Goal: Book appointment/travel/reservation

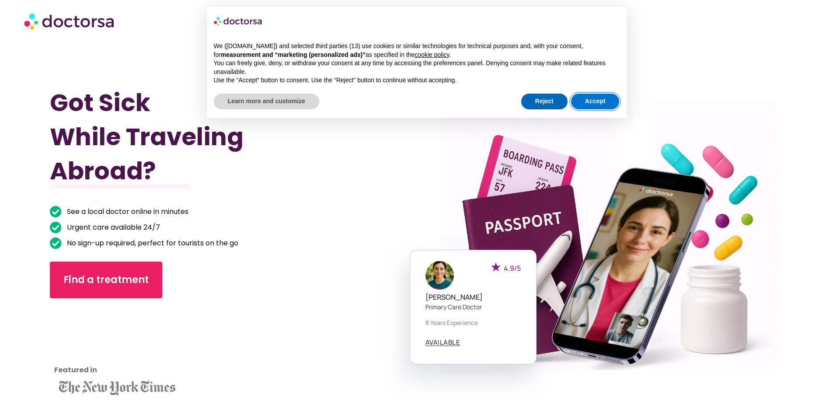
click at [597, 99] on button "Accept" at bounding box center [595, 102] width 49 height 16
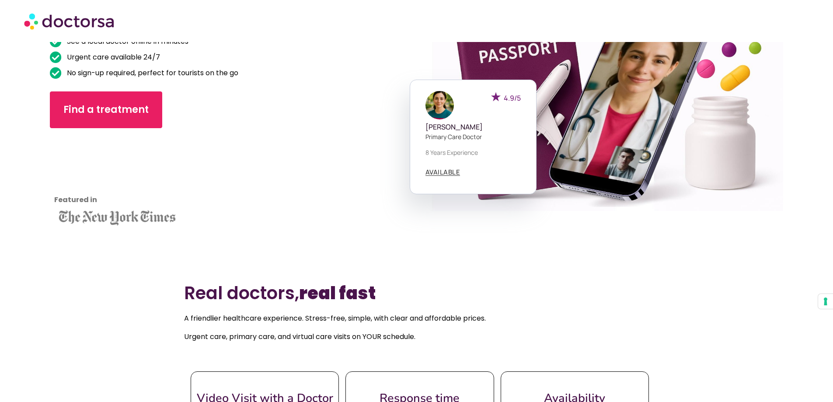
scroll to position [219, 0]
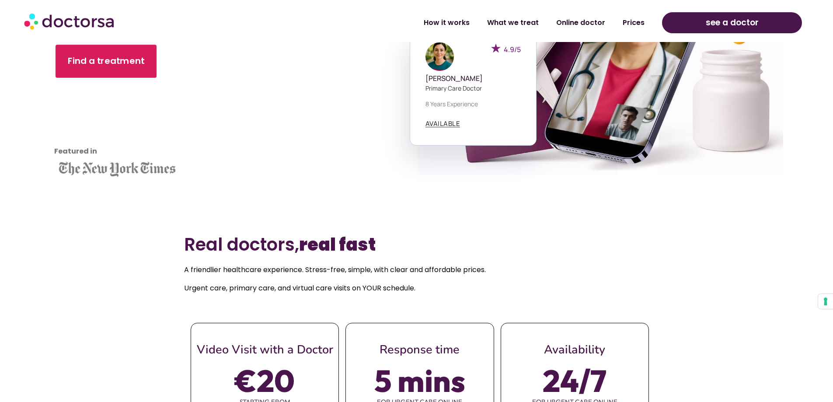
click at [86, 56] on span "Find a treatment" at bounding box center [106, 61] width 77 height 13
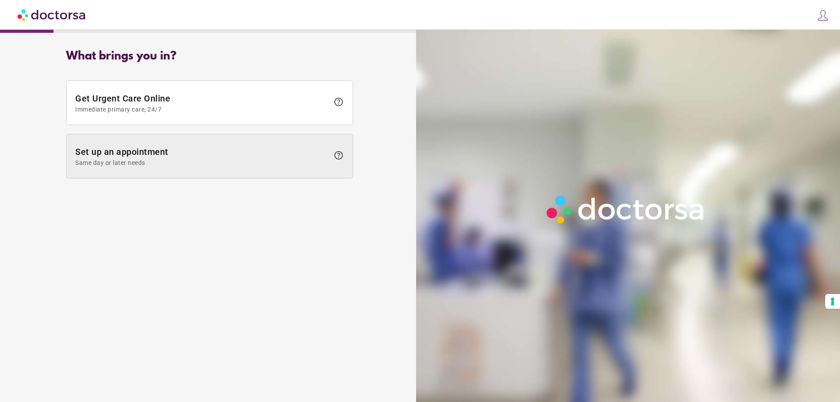
click at [203, 137] on span at bounding box center [209, 156] width 286 height 44
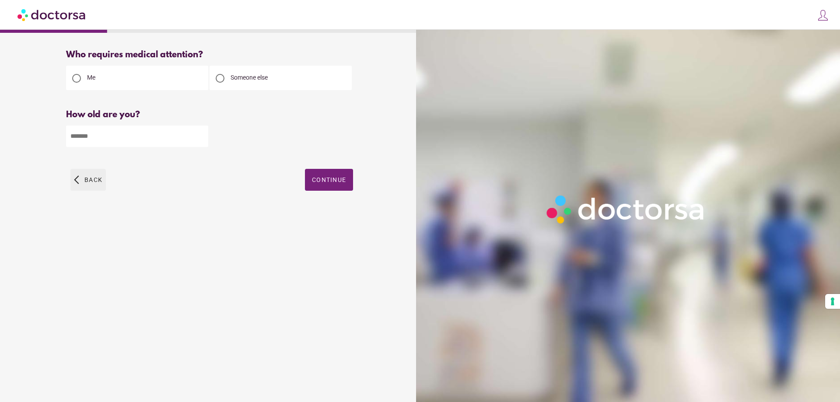
click at [97, 182] on span "Back" at bounding box center [93, 179] width 18 height 7
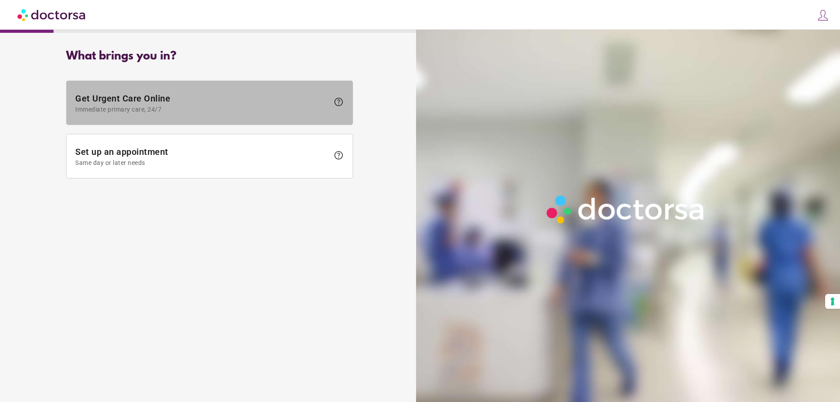
click at [161, 113] on span at bounding box center [209, 103] width 286 height 44
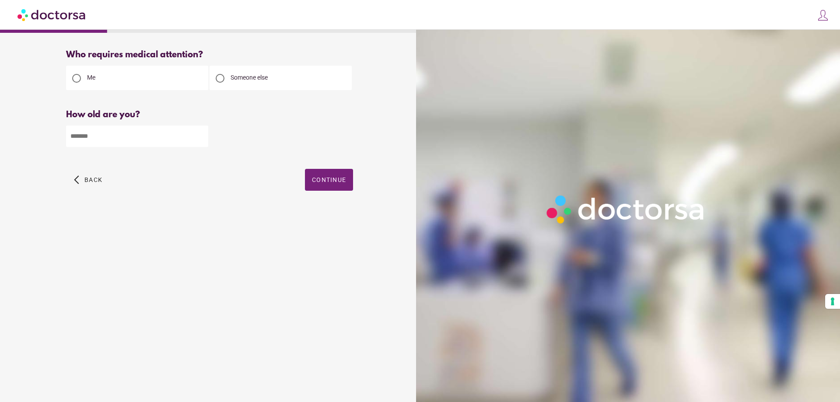
click at [56, 8] on img at bounding box center [51, 15] width 69 height 20
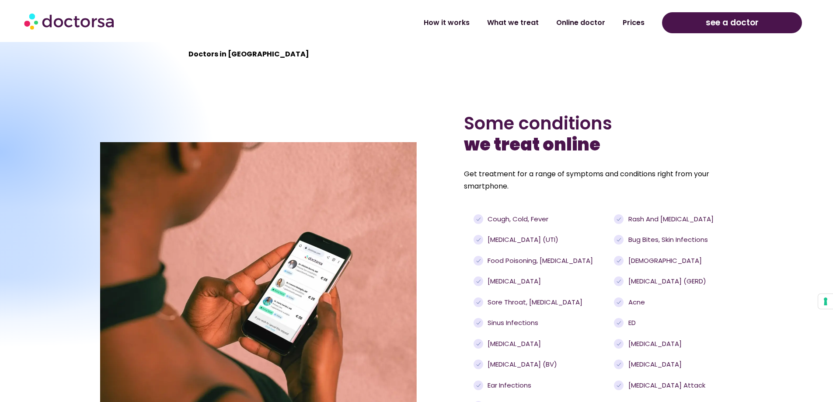
scroll to position [831, 0]
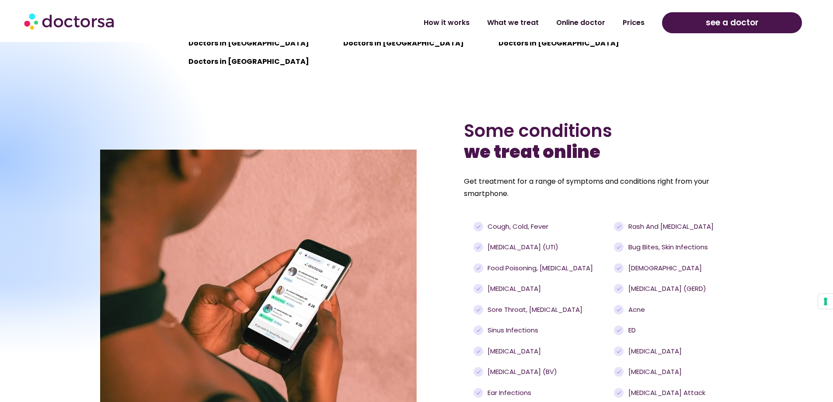
click at [255, 62] on p "Doctors in United Kingdom" at bounding box center [262, 62] width 146 height 12
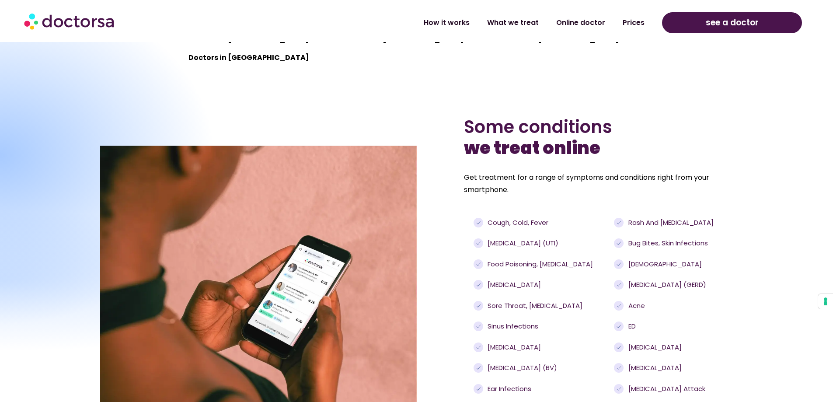
scroll to position [1186, 0]
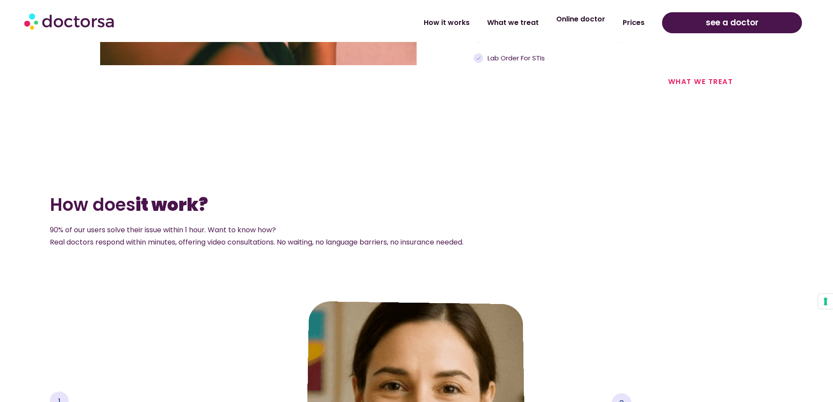
click at [577, 22] on link "Online doctor" at bounding box center [581, 19] width 66 height 20
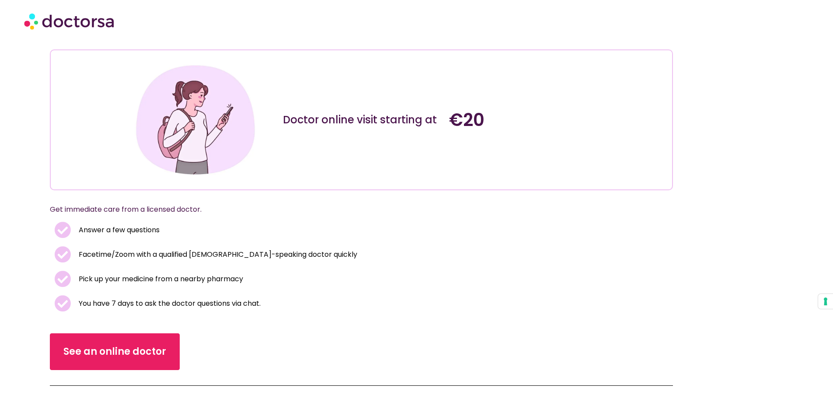
scroll to position [219, 0]
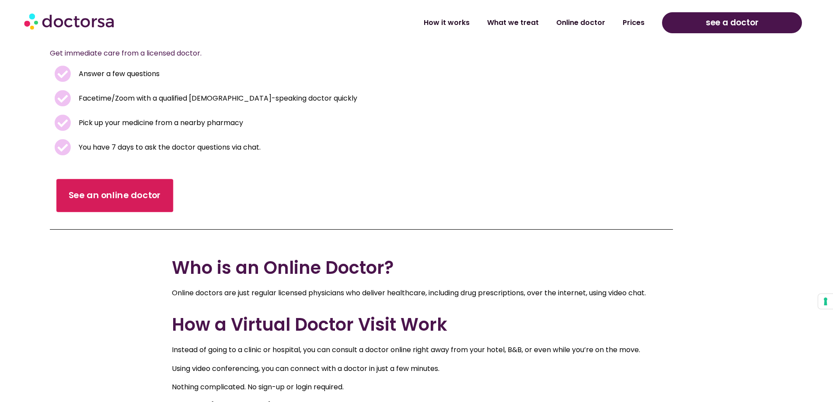
click at [151, 178] on div "See an online doctor" at bounding box center [361, 195] width 623 height 37
click at [155, 184] on link "See an online doctor" at bounding box center [114, 195] width 117 height 33
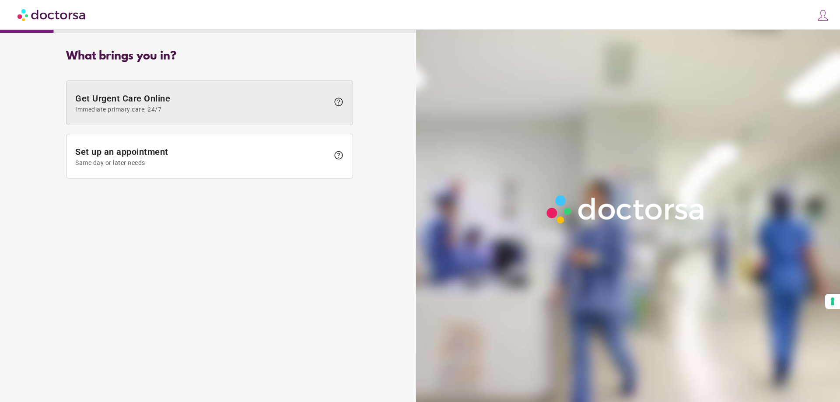
click at [255, 105] on span "Get Urgent Care Online Immediate primary care, 24/7" at bounding box center [202, 103] width 254 height 20
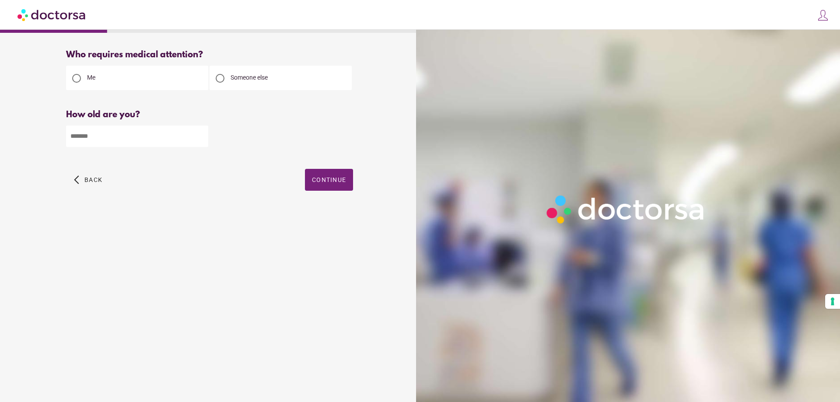
click at [249, 79] on span "Someone else" at bounding box center [248, 77] width 37 height 7
click at [178, 130] on input "number" at bounding box center [137, 136] width 142 height 21
type input "**"
click at [326, 186] on span "button" at bounding box center [329, 180] width 48 height 22
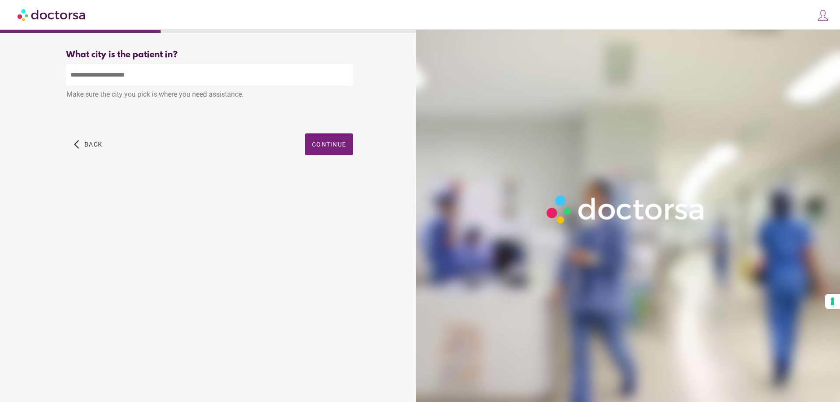
click at [232, 86] on input "text" at bounding box center [209, 74] width 287 height 21
type input "*"
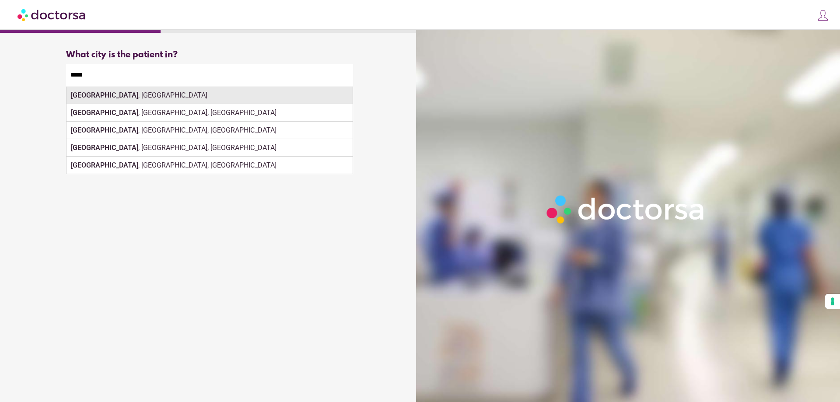
click at [218, 101] on div "Paris , France" at bounding box center [209, 95] width 286 height 17
type input "**********"
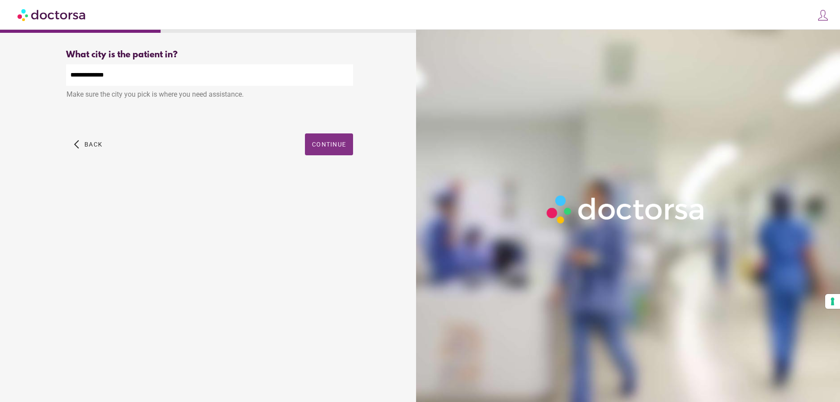
click at [333, 144] on span "Continue" at bounding box center [329, 144] width 34 height 7
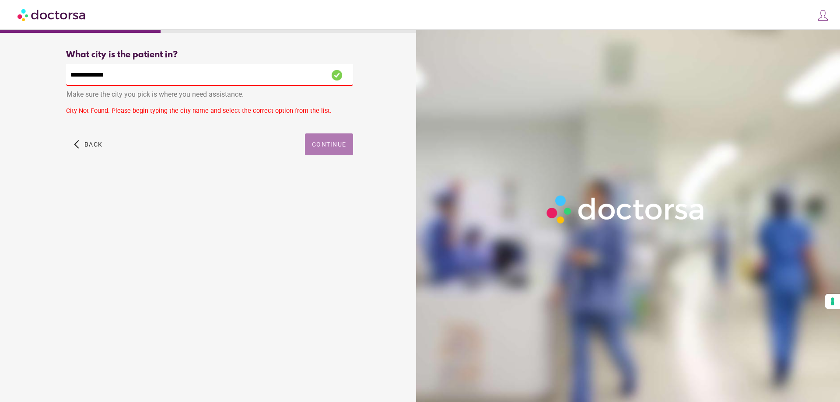
click at [333, 144] on span "Continue" at bounding box center [329, 144] width 34 height 7
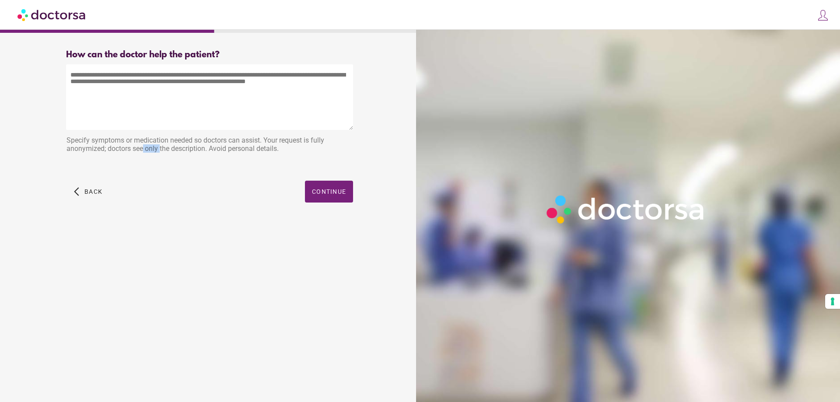
click at [333, 144] on div "Specify symptoms or medication needed so doctors can assist. Your request is fu…" at bounding box center [209, 146] width 287 height 28
click at [326, 188] on span "button" at bounding box center [329, 192] width 48 height 22
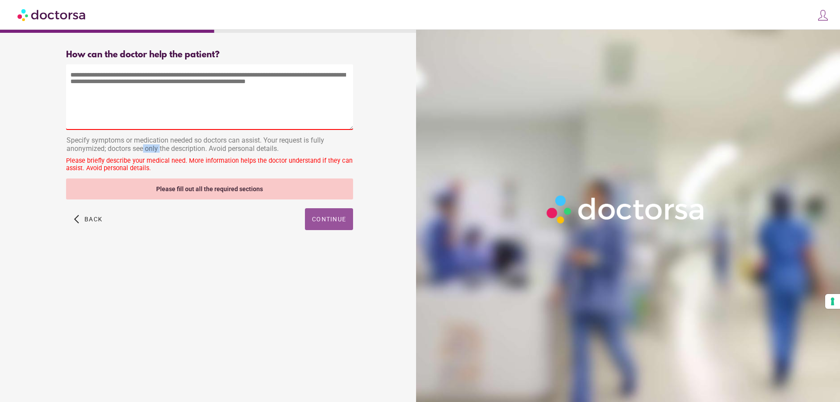
click at [324, 212] on span "button" at bounding box center [329, 219] width 48 height 22
click at [307, 116] on textarea at bounding box center [209, 97] width 287 height 66
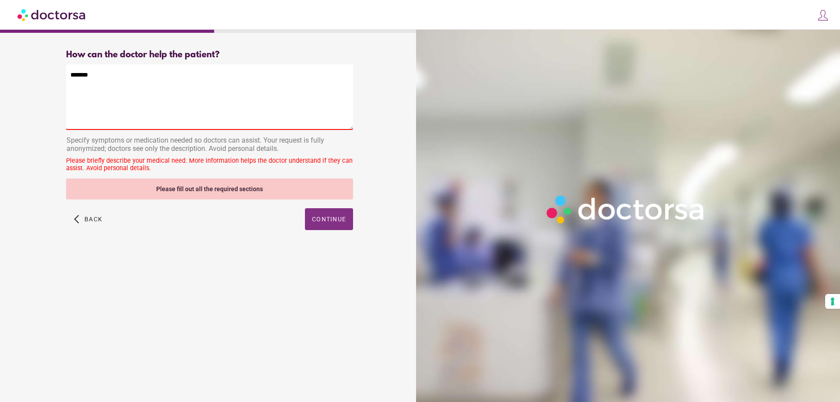
type textarea "*******"
click at [321, 220] on span "Continue" at bounding box center [329, 219] width 34 height 7
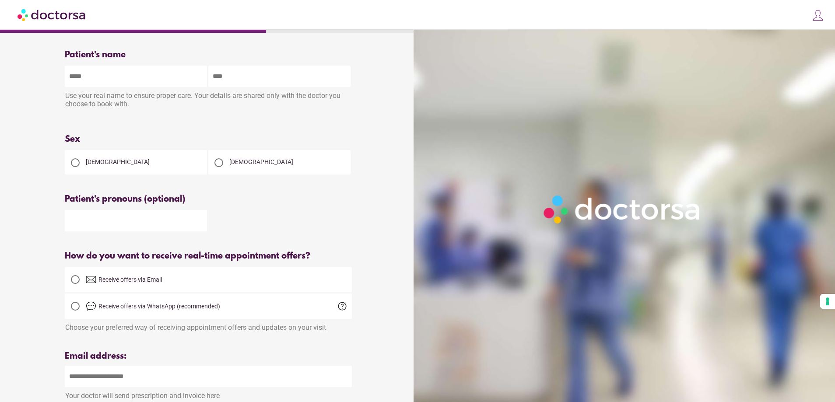
click at [60, 10] on img at bounding box center [51, 15] width 69 height 20
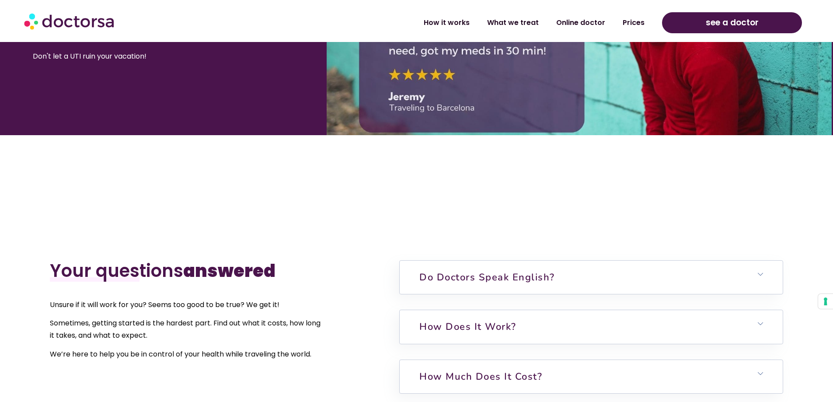
scroll to position [2135, 0]
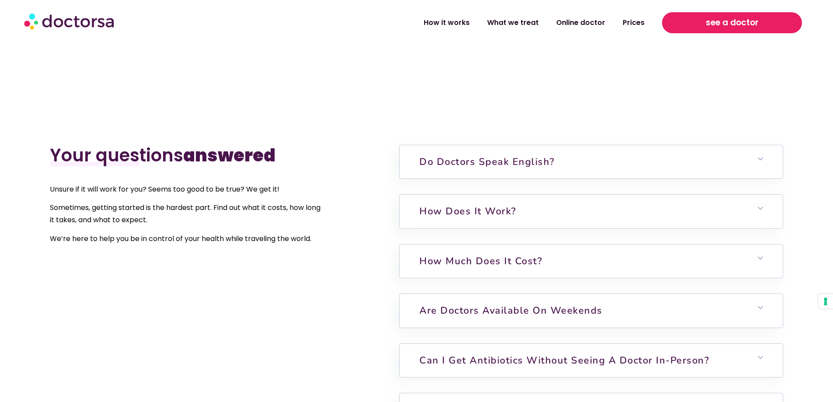
click at [754, 19] on span "see a doctor" at bounding box center [732, 23] width 53 height 14
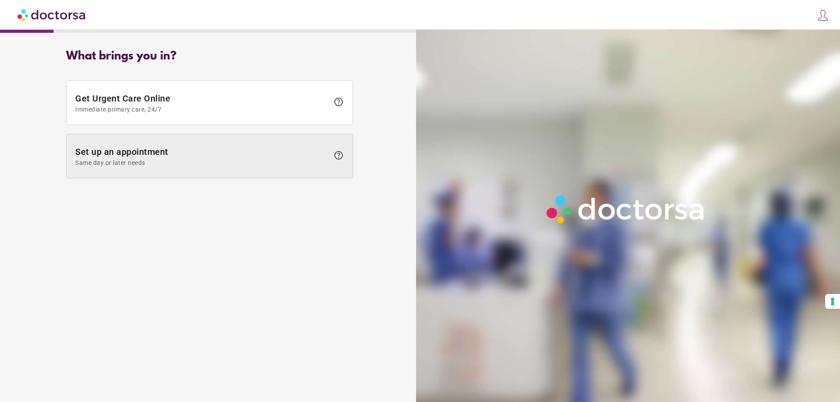
click at [289, 177] on span at bounding box center [209, 156] width 286 height 44
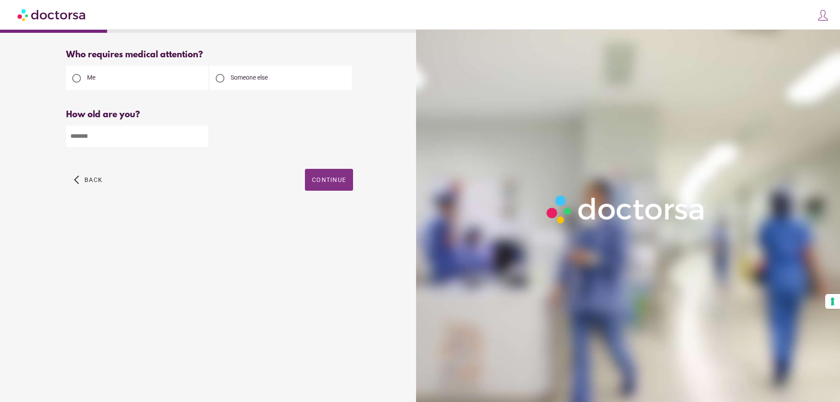
click at [328, 173] on span "button" at bounding box center [329, 180] width 48 height 22
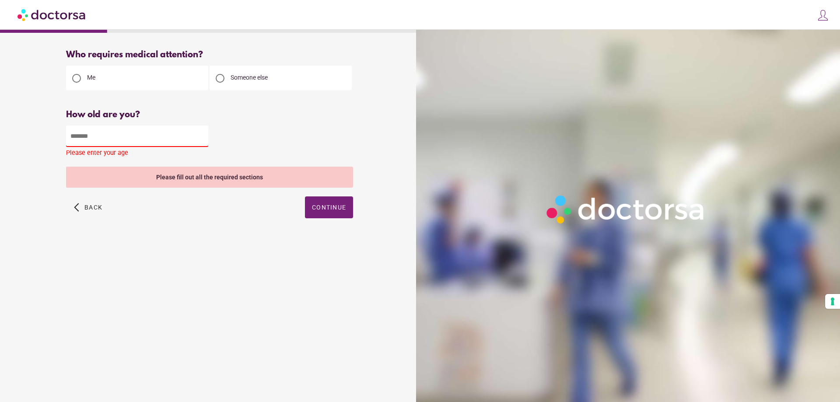
click at [145, 119] on div "How old are you?" at bounding box center [209, 115] width 287 height 10
click at [147, 125] on div at bounding box center [209, 135] width 287 height 23
click at [148, 133] on input "number" at bounding box center [137, 136] width 142 height 21
click at [150, 135] on input "number" at bounding box center [137, 136] width 142 height 21
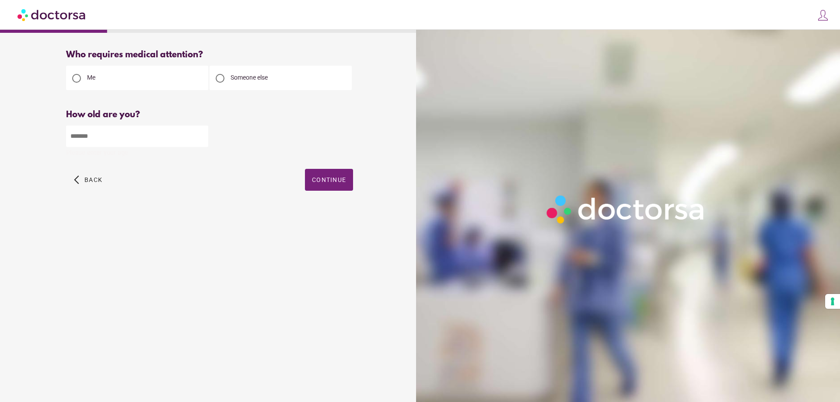
type input "**"
click at [327, 207] on div "Who requires medical attention? Me Someone else ** Back" at bounding box center [209, 130] width 315 height 175
click at [329, 191] on span "button" at bounding box center [329, 180] width 48 height 22
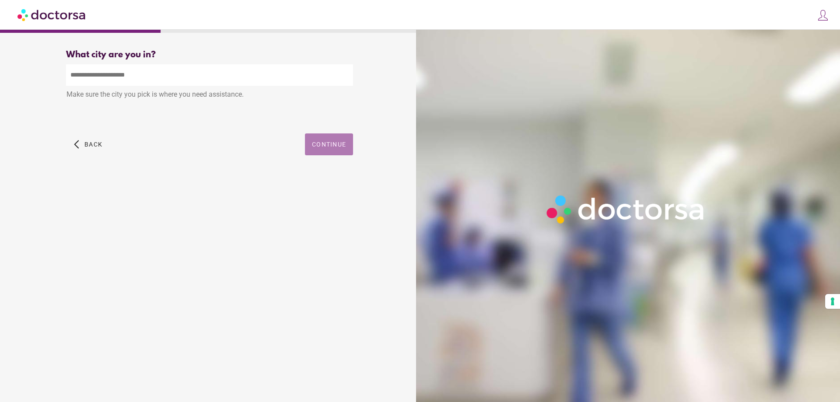
click at [328, 148] on span "Continue" at bounding box center [329, 144] width 34 height 7
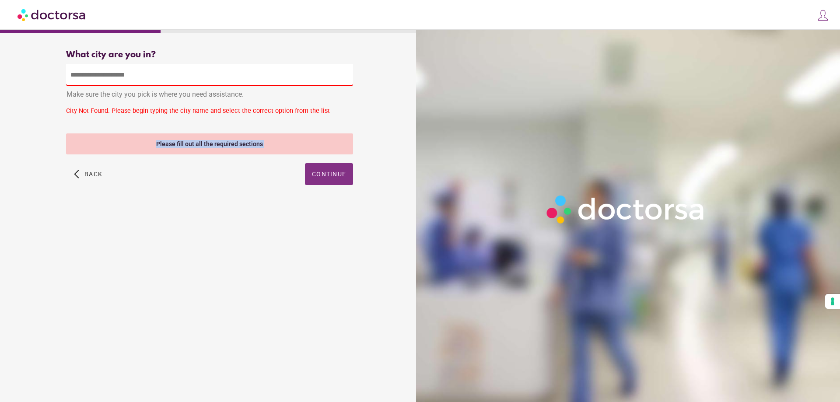
click at [328, 148] on div "Please fill out all the required sections" at bounding box center [209, 143] width 287 height 21
